Goal: Information Seeking & Learning: Learn about a topic

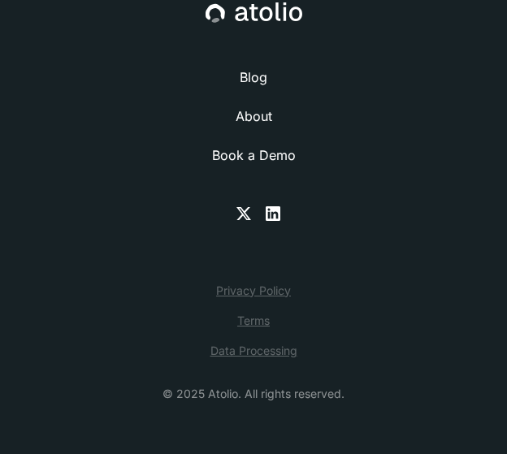
scroll to position [8186, 0]
click at [250, 126] on link "About" at bounding box center [254, 117] width 37 height 20
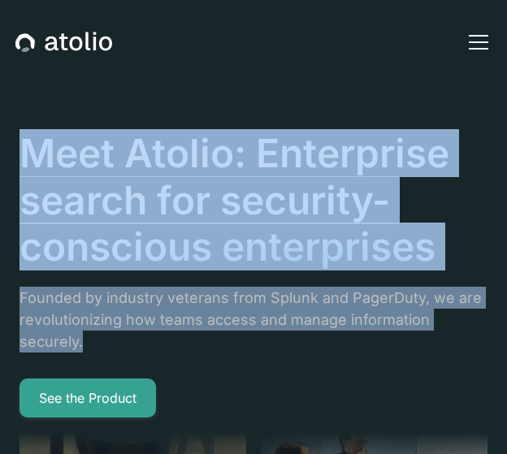
drag, startPoint x: 29, startPoint y: 154, endPoint x: 138, endPoint y: 421, distance: 288.8
click at [138, 418] on div "Meet Atolio: Enterprise search for security-conscious enterprises Founded by in…" at bounding box center [254, 274] width 468 height 288
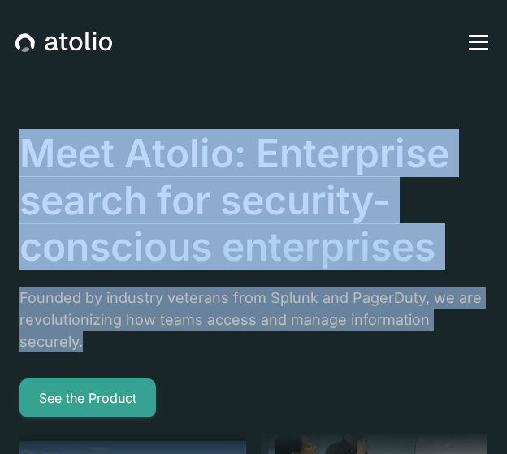
copy div "Meet Atolio: Enterprise search for security-conscious enterprises Founded by in…"
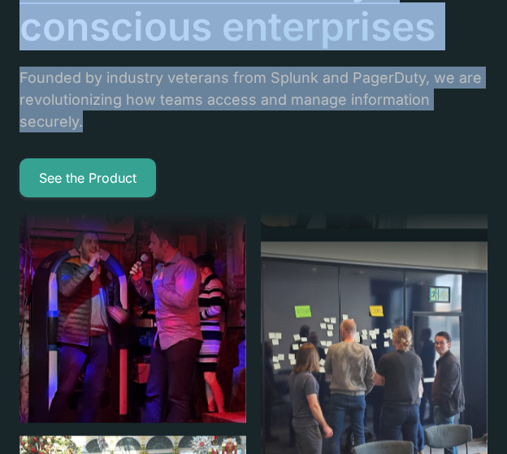
scroll to position [271, 0]
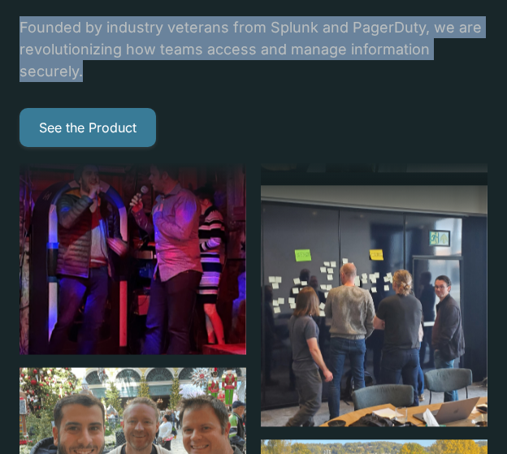
click at [93, 147] on link "See the Product" at bounding box center [88, 127] width 137 height 39
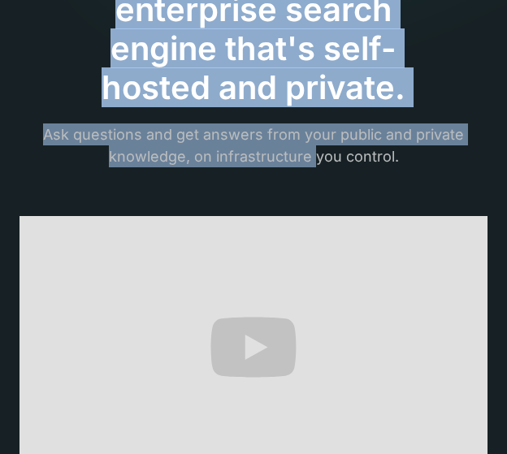
scroll to position [271, 0]
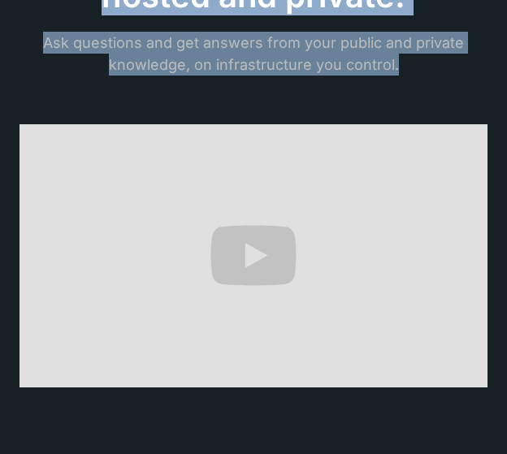
drag, startPoint x: 114, startPoint y: 152, endPoint x: 403, endPoint y: 258, distance: 308.1
click at [403, 258] on div "The only AI-powered enterprise search engine that's self-hosted and private. As…" at bounding box center [254, 125] width 468 height 533
copy div "The only AI-powered enterprise search engine that's self-hosted and private. As…"
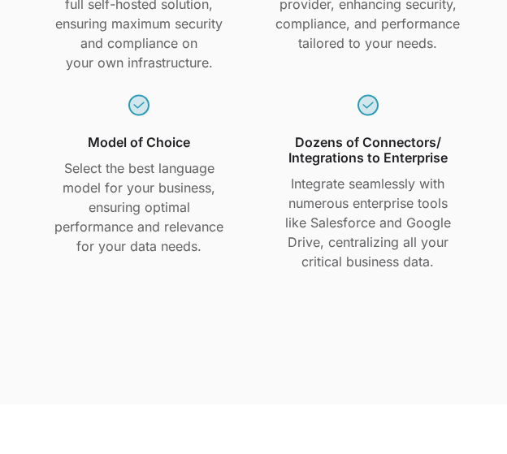
scroll to position [1490, 0]
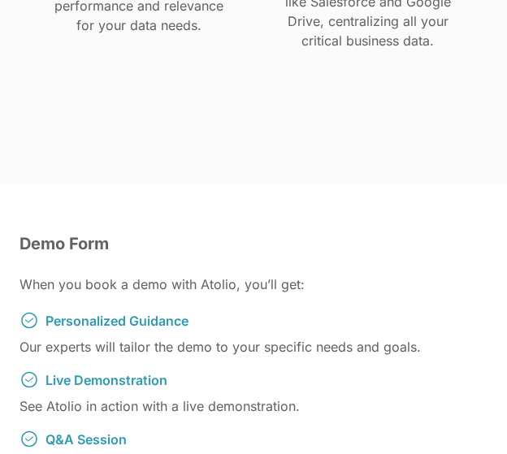
drag, startPoint x: 60, startPoint y: 111, endPoint x: 208, endPoint y: 379, distance: 306.4
copy div "Fully Self-Hosted Gain complete control with Atolio's full self-hosted solution…"
drag, startPoint x: 310, startPoint y: 110, endPoint x: 415, endPoint y: 400, distance: 308.6
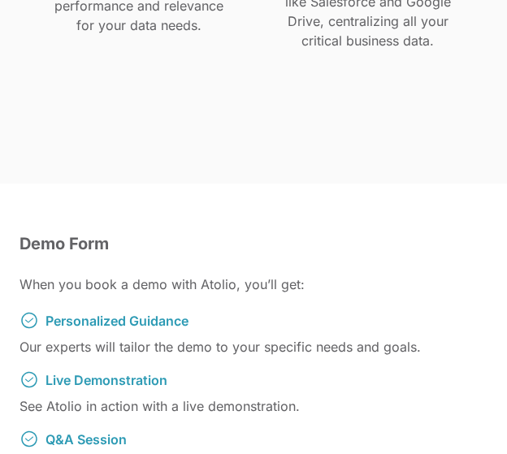
copy div "Private Cloud of Choice Deploy Atolio on your preferred private cloud provider,…"
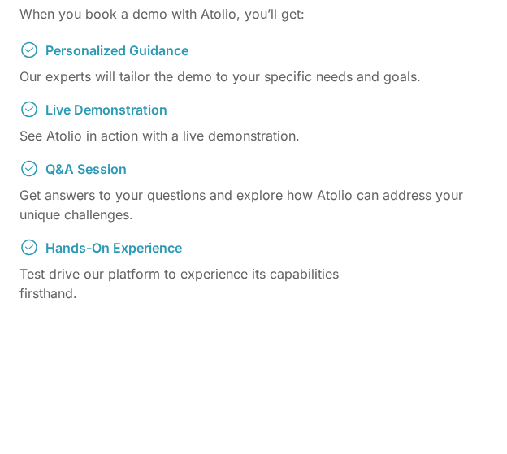
scroll to position [1897, 0]
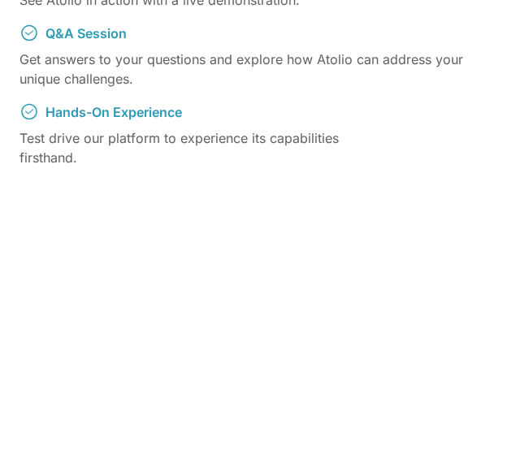
drag, startPoint x: 57, startPoint y: 92, endPoint x: 210, endPoint y: 318, distance: 272.8
copy div "Model of Choice Select the best language model for your business, ensuring opti…"
drag, startPoint x: 325, startPoint y: 98, endPoint x: 426, endPoint y: 376, distance: 295.8
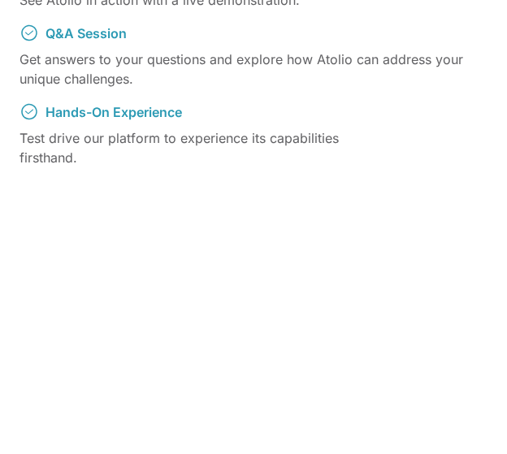
copy div "Dozens of Connectors/ Integrations to Enterprise Integrate seamlessly with nume…"
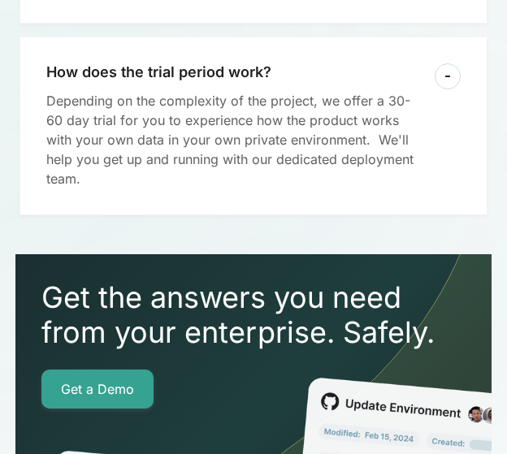
scroll to position [5555, 0]
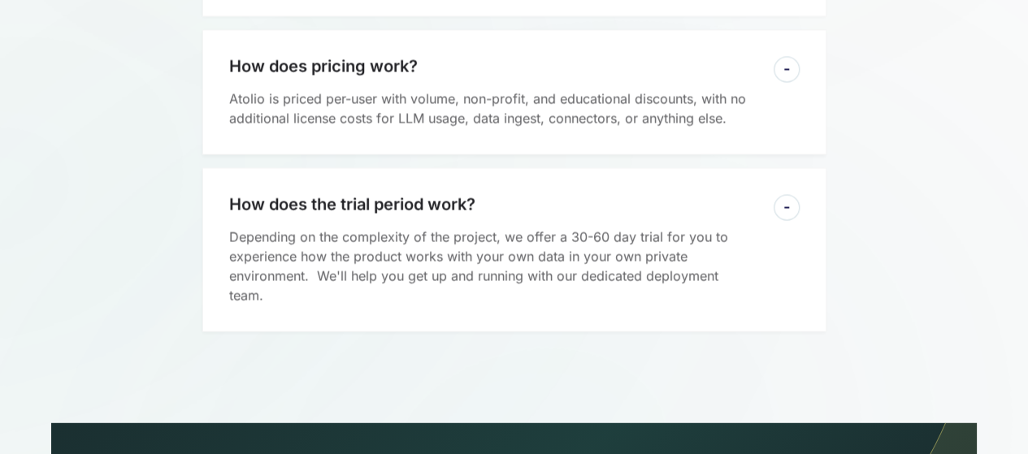
scroll to position [4284, 0]
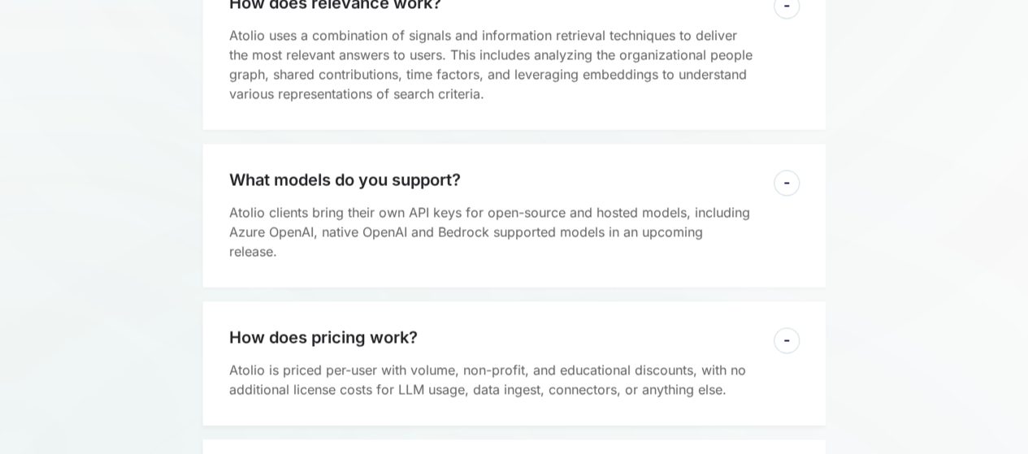
drag, startPoint x: 223, startPoint y: 189, endPoint x: 400, endPoint y: 370, distance: 253.0
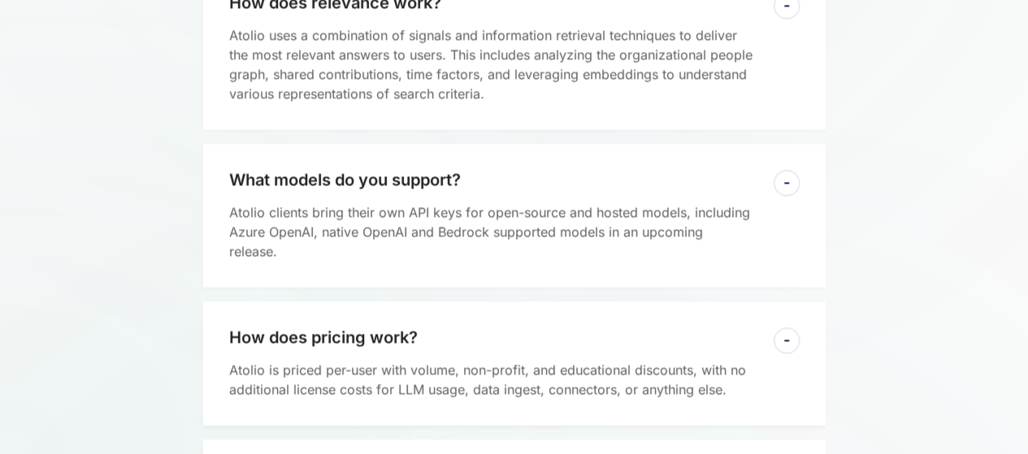
copy div "How does it work? Atolio integrates with all your workplace apps, indexing them…"
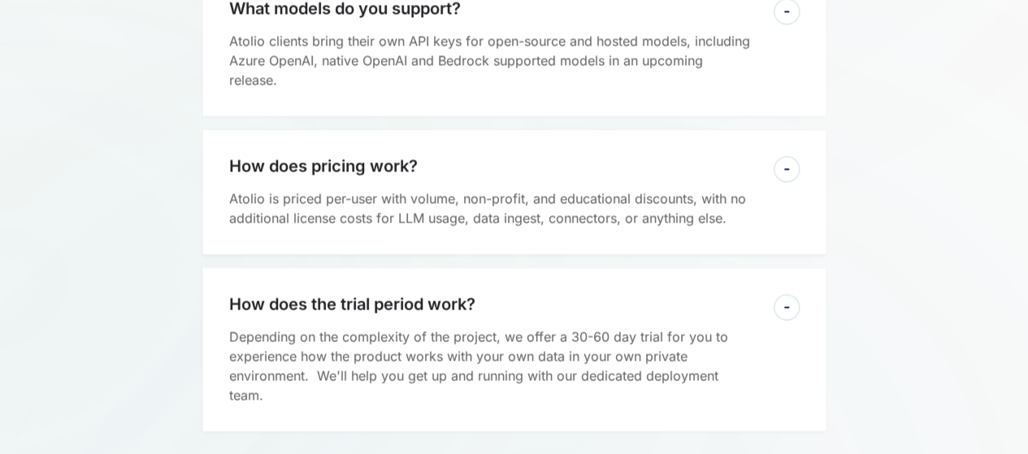
scroll to position [4556, 0]
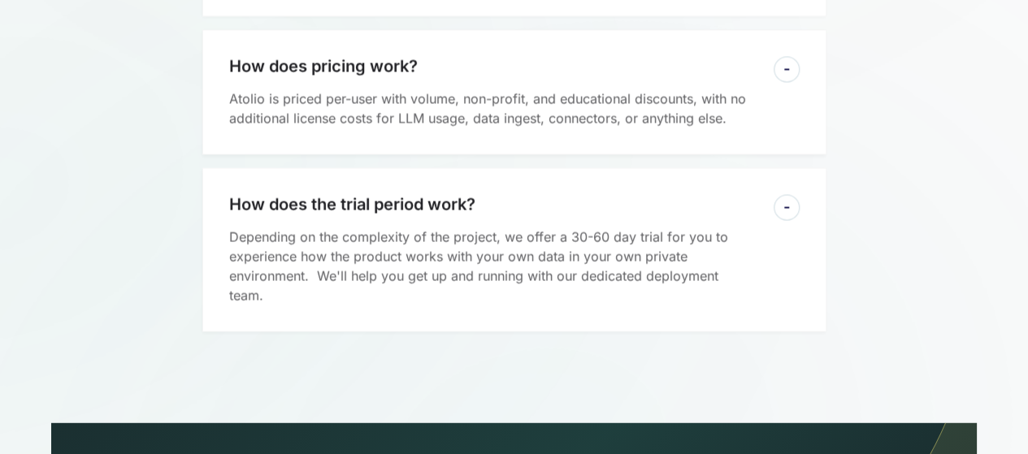
drag, startPoint x: 231, startPoint y: 173, endPoint x: 742, endPoint y: 280, distance: 522.5
copy div "How is it deployed and where is it hosted? Atolio is deployed into your own vir…"
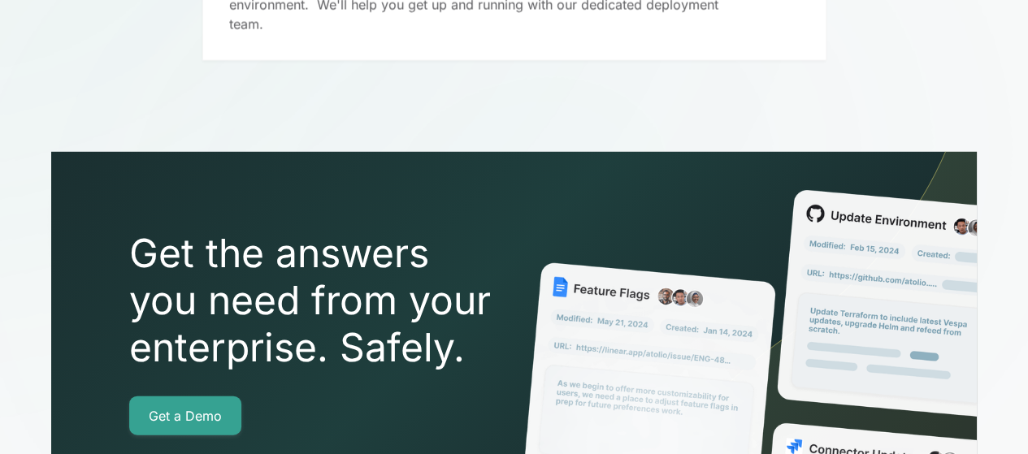
drag, startPoint x: 226, startPoint y: 76, endPoint x: 558, endPoint y: 219, distance: 361.2
copy div "How do permissions work? Atolio tracks individual access control lists (ACLs) a…"
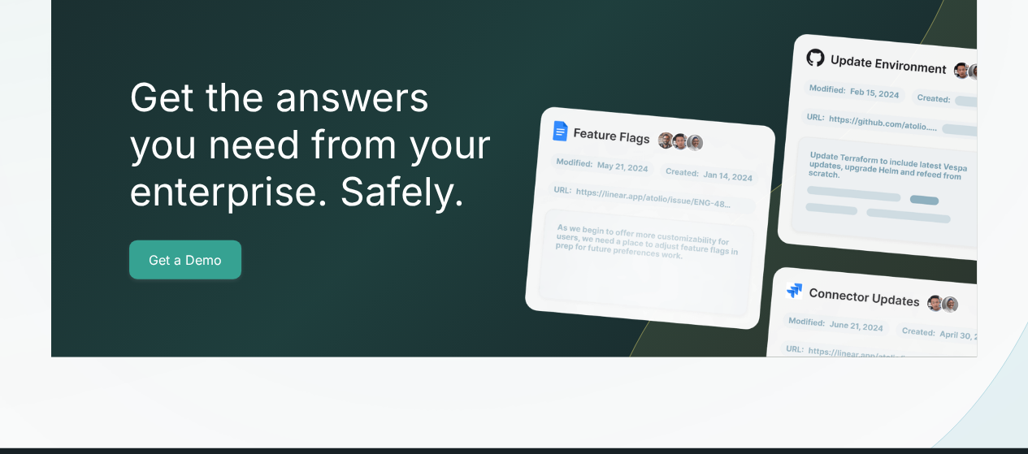
scroll to position [5097, 0]
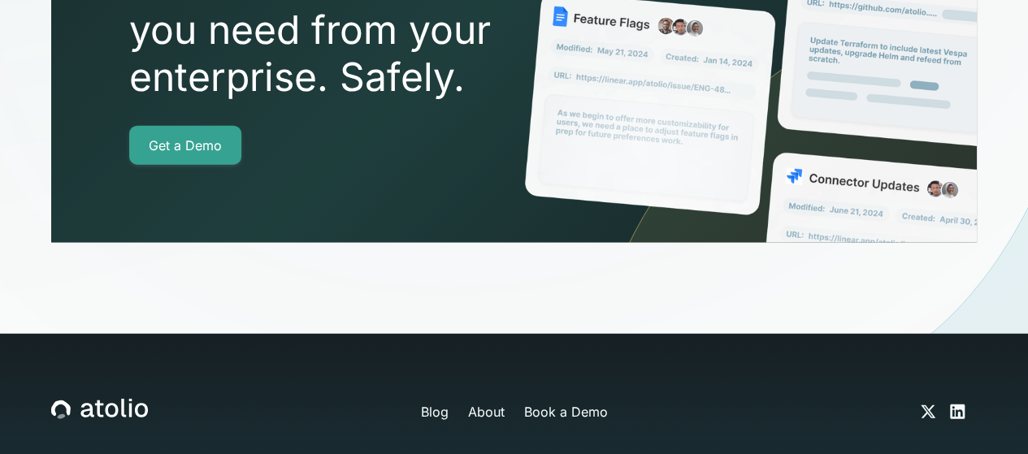
drag, startPoint x: 231, startPoint y: 25, endPoint x: 511, endPoint y: 172, distance: 316.7
copy div "How does relevance work? Atolio uses a combination of signals and information r…"
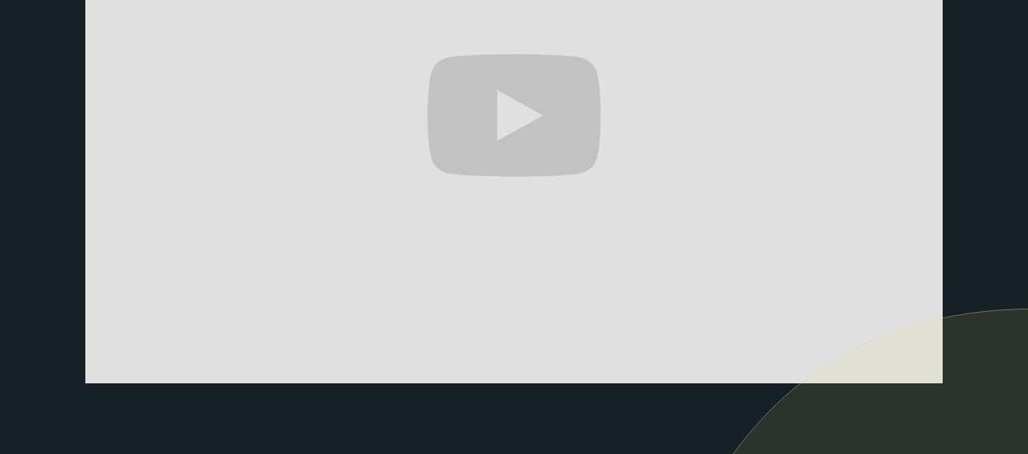
scroll to position [612, 0]
